Goal: Navigation & Orientation: Understand site structure

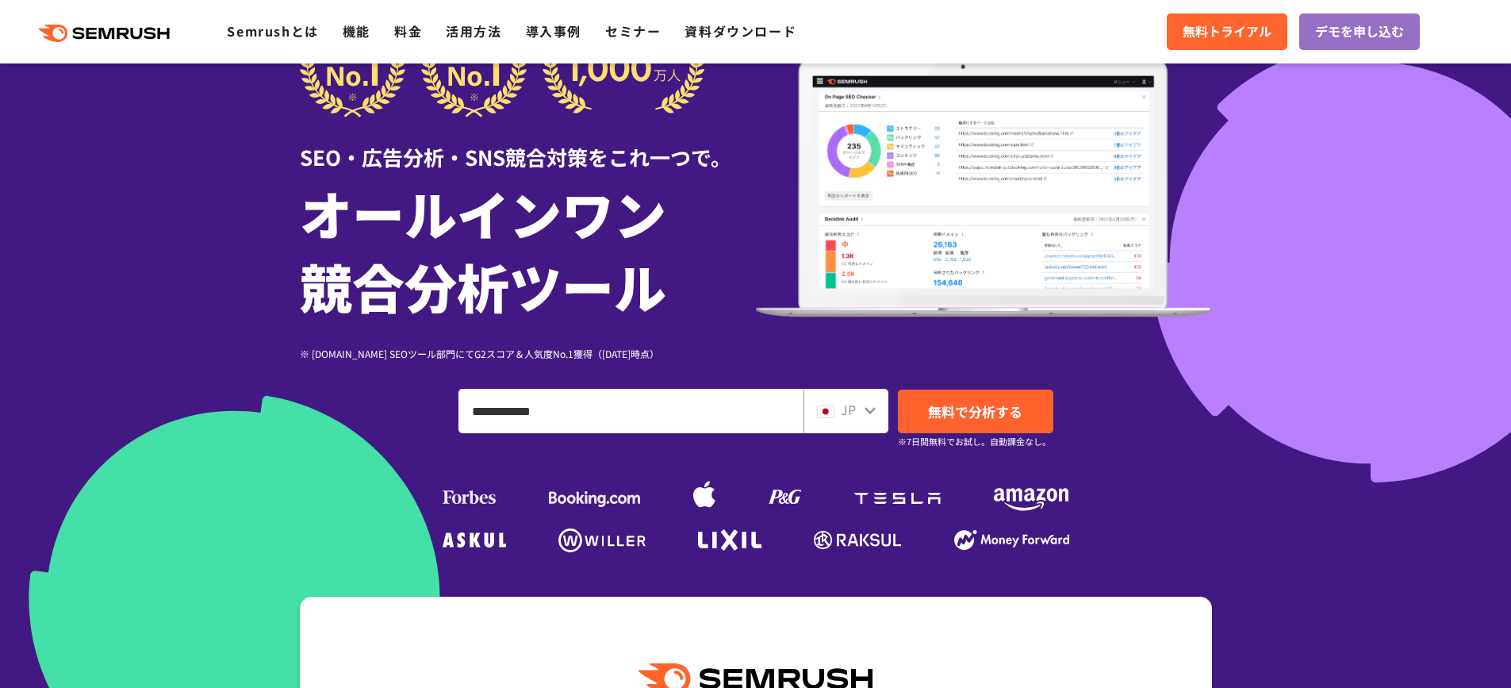
scroll to position [238, 0]
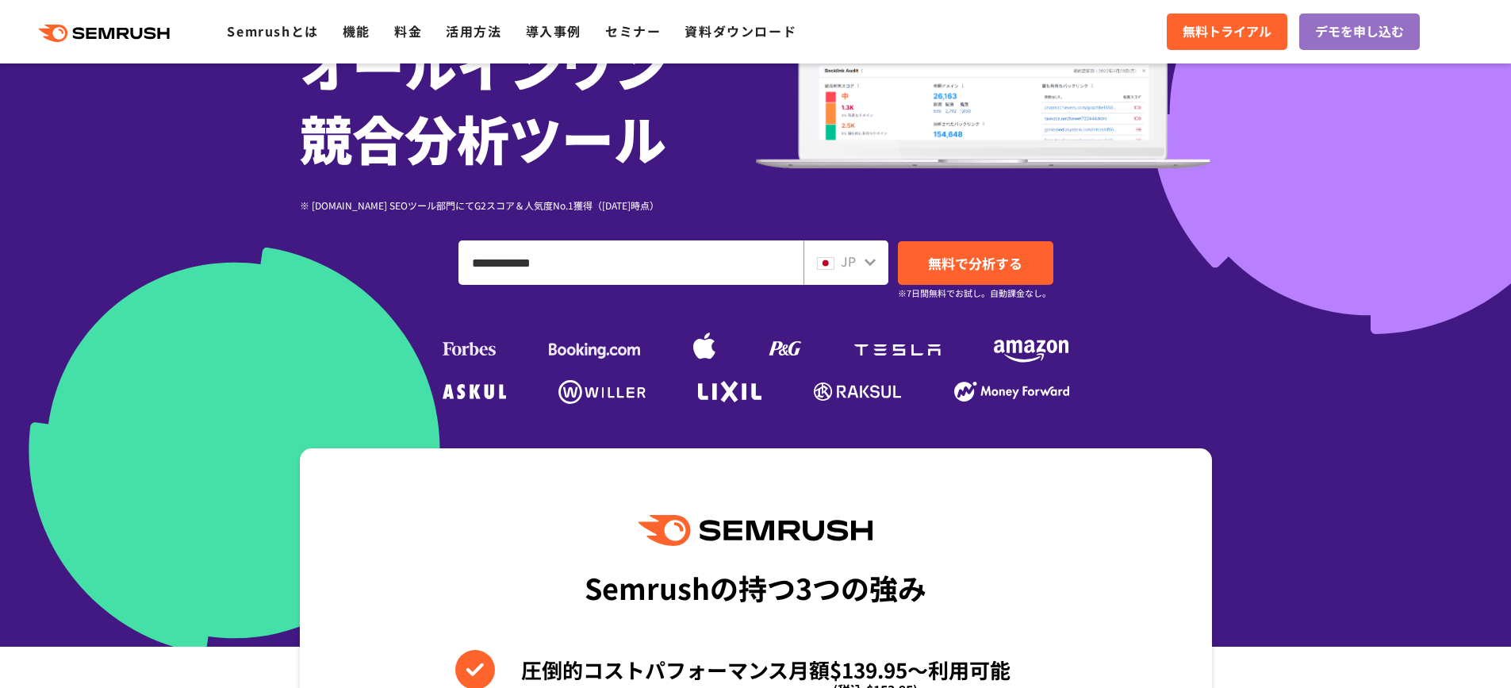
click at [866, 263] on icon at bounding box center [870, 261] width 13 height 13
click at [871, 263] on icon at bounding box center [870, 262] width 11 height 7
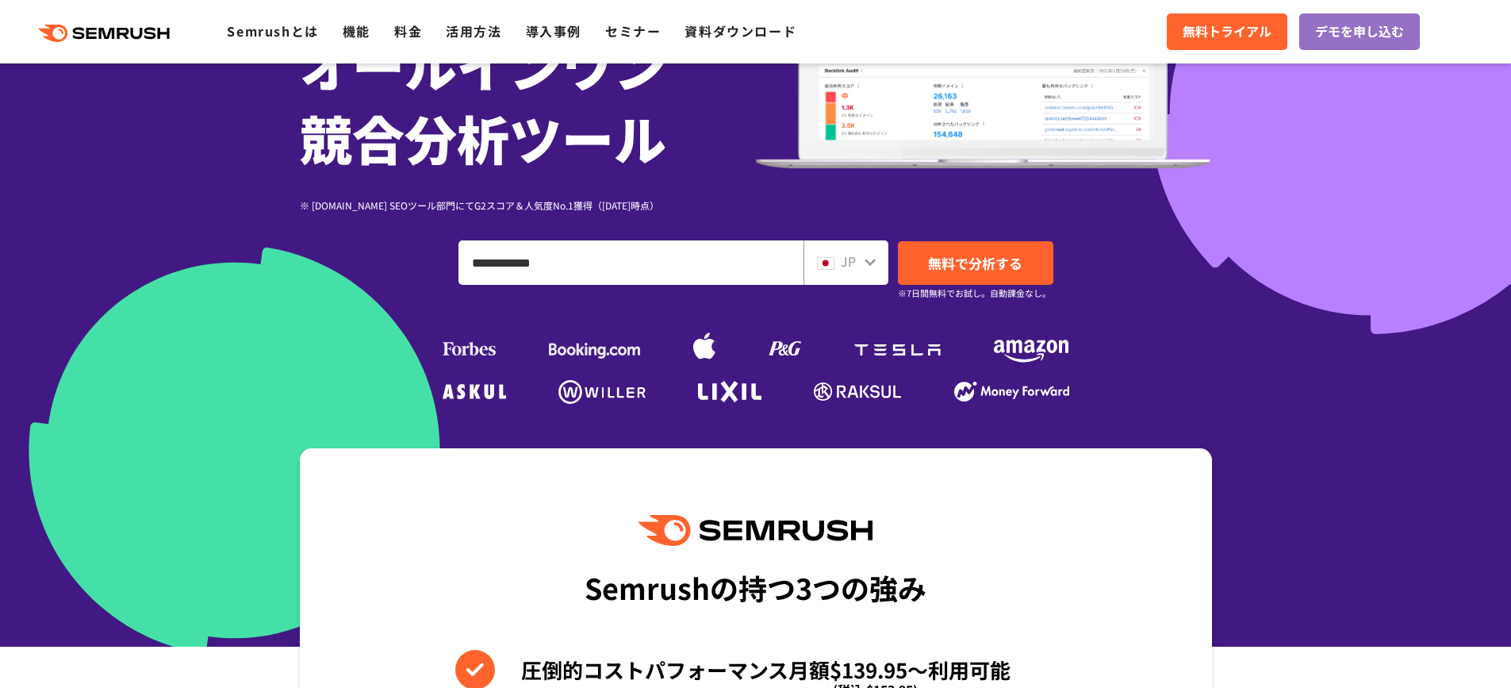
click at [396, 264] on div "**********" at bounding box center [756, 262] width 912 height 44
click at [867, 265] on icon at bounding box center [870, 261] width 13 height 13
click at [864, 261] on icon at bounding box center [870, 261] width 13 height 13
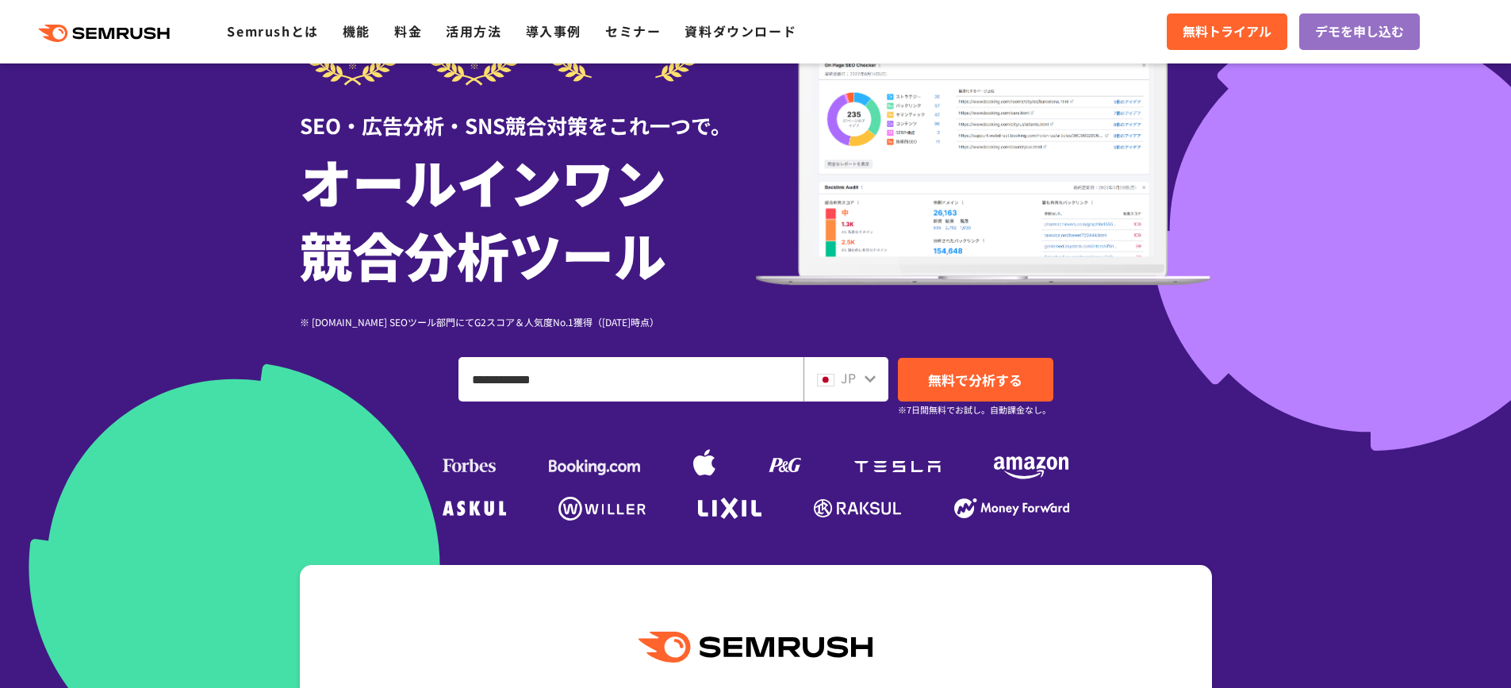
scroll to position [0, 0]
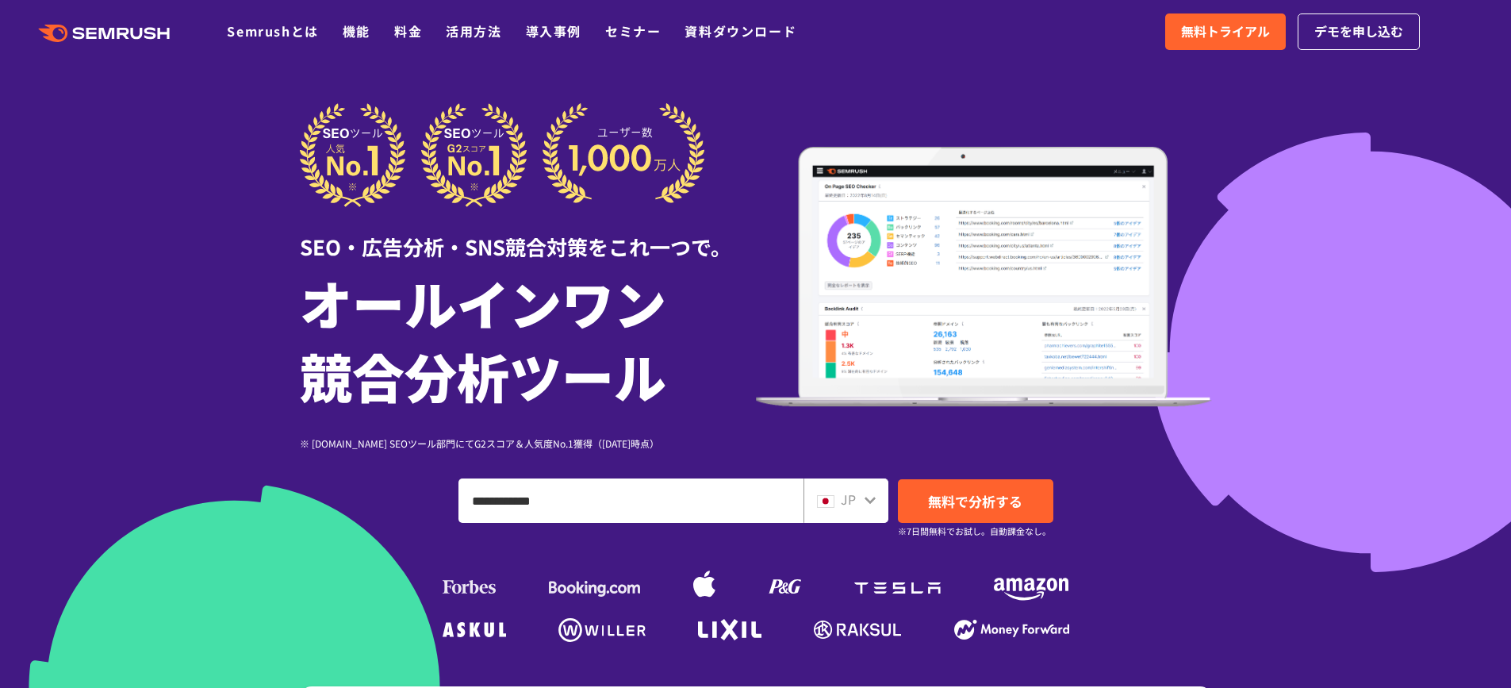
click at [869, 497] on icon at bounding box center [870, 499] width 13 height 13
click at [864, 497] on icon at bounding box center [870, 499] width 13 height 13
click at [865, 500] on icon at bounding box center [870, 499] width 13 height 13
click at [872, 500] on icon at bounding box center [870, 500] width 11 height 7
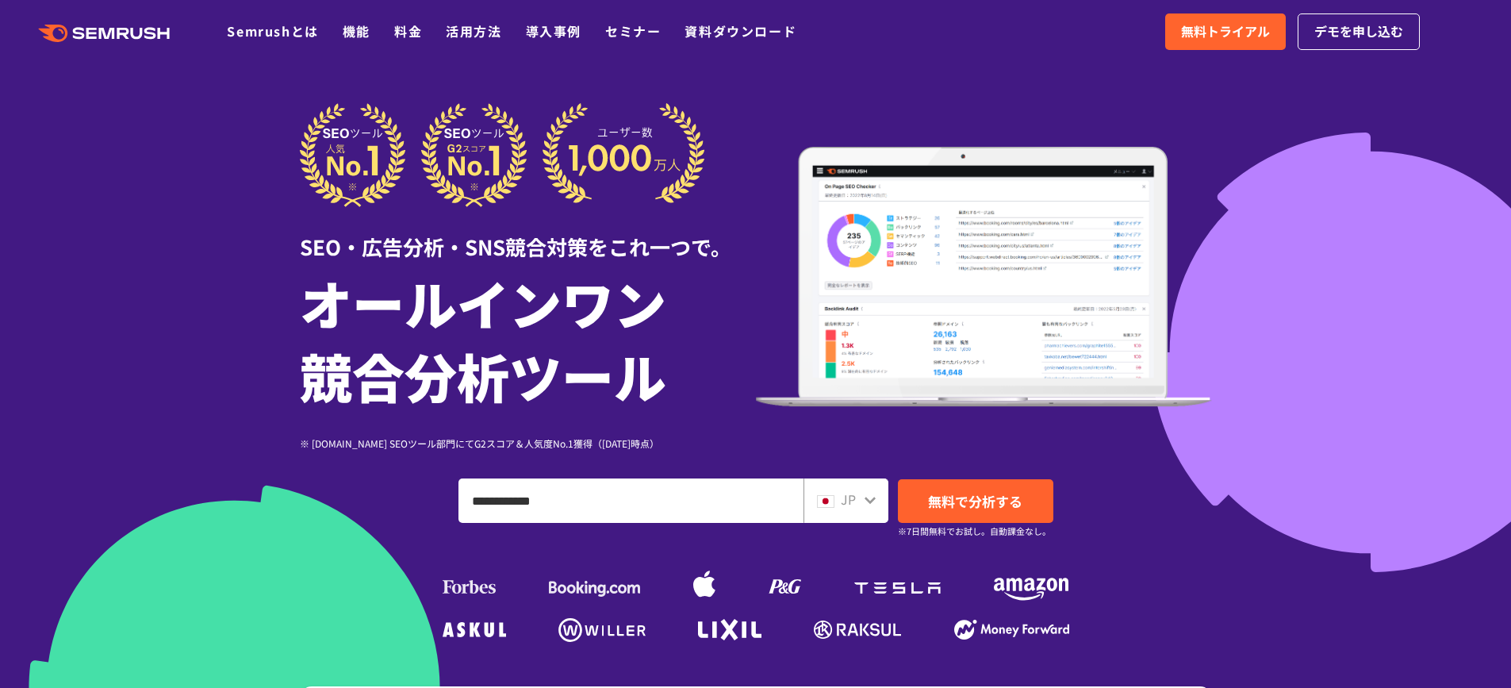
click at [955, 28] on div ".cls {fill: #FF642D;} .cls {fill: #FF642D;} Semrushとは 機能 料金 活用方法 導入事例 セミナー 資料ダウ…" at bounding box center [755, 32] width 1511 height 48
